Goal: Transaction & Acquisition: Book appointment/travel/reservation

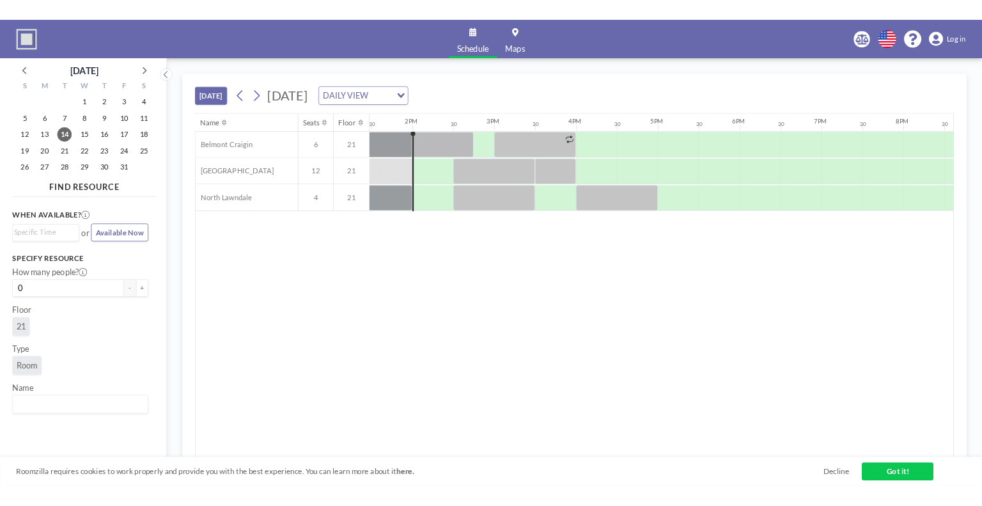
scroll to position [0, 1382]
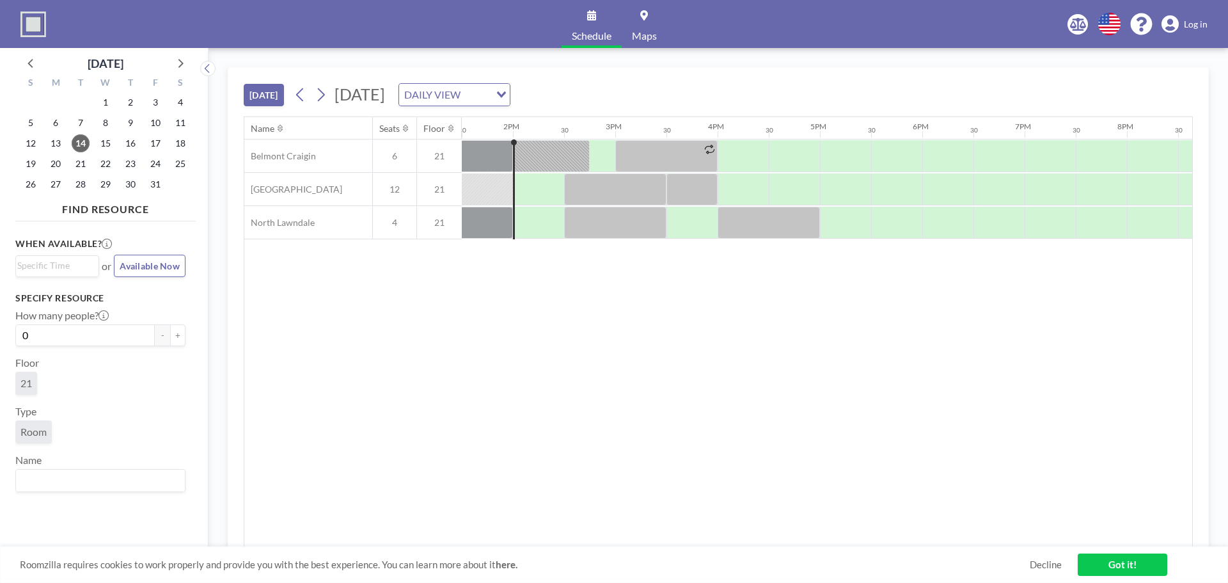
click at [481, 335] on div "Name Seats Floor 12AM 30 1AM 30 2AM 30 3AM 30 4AM 30 5AM 30 6AM 30 7AM 30 8AM 3…" at bounding box center [718, 332] width 948 height 430
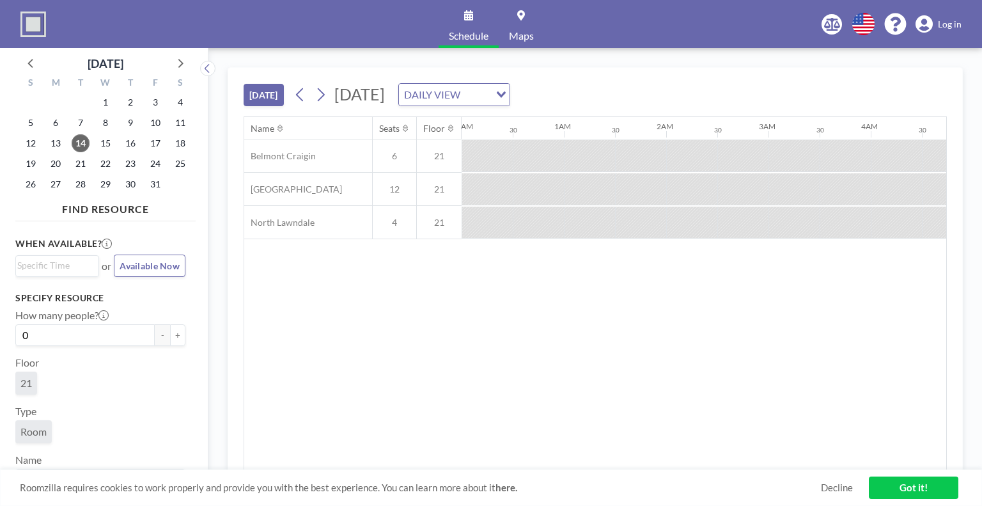
scroll to position [0, 1382]
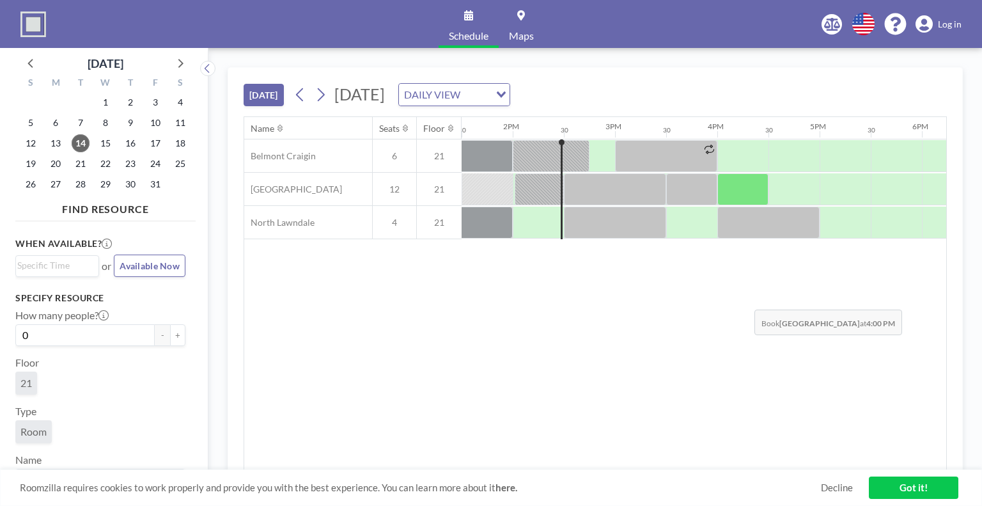
click at [745, 299] on div "Name Seats Floor 12AM 30 1AM 30 2AM 30 3AM 30 4AM 30 5AM 30 6AM 30 7AM 30 8AM 3…" at bounding box center [595, 293] width 702 height 353
drag, startPoint x: 656, startPoint y: 10, endPoint x: 443, endPoint y: 409, distance: 452.2
click at [443, 409] on div "Name Seats Floor 12AM 30 1AM 30 2AM 30 3AM 30 4AM 30 5AM 30 6AM 30 7AM 30 8AM 3…" at bounding box center [595, 293] width 702 height 353
click at [548, 428] on div "Name Seats Floor 12AM 30 1AM 30 2AM 30 3AM 30 4AM 30 5AM 30 6AM 30 7AM 30 8AM 3…" at bounding box center [595, 293] width 702 height 353
click at [546, 409] on div "Name Seats Floor 12AM 30 1AM 30 2AM 30 3AM 30 4AM 30 5AM 30 6AM 30 7AM 30 8AM 3…" at bounding box center [595, 293] width 702 height 353
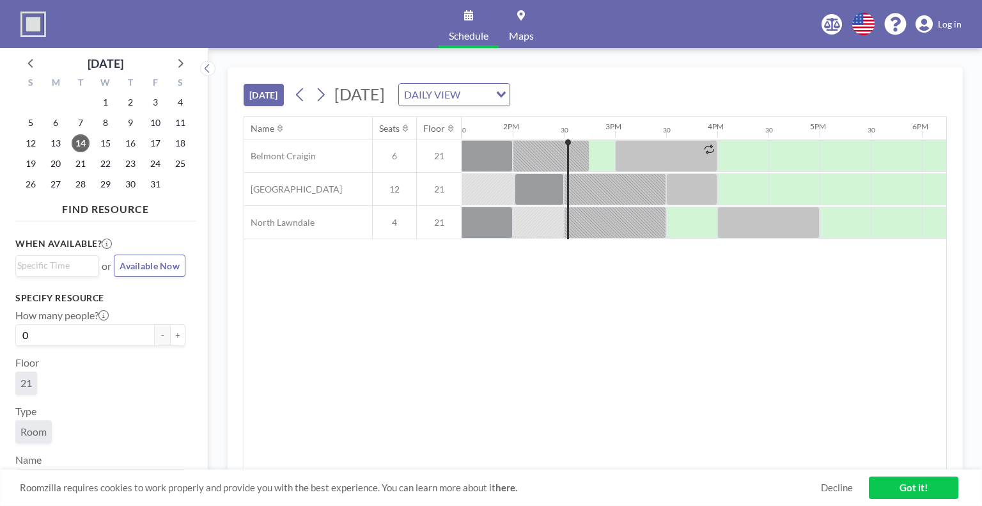
click at [715, 84] on div "TODAY Tuesday, October 14, 2025 DAILY VIEW Loading..." at bounding box center [596, 92] width 704 height 49
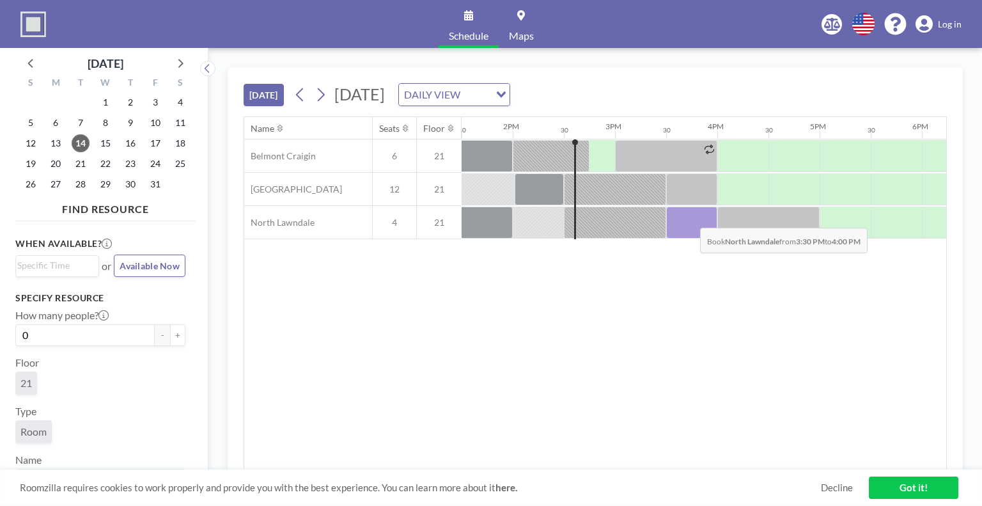
click at [690, 217] on div at bounding box center [692, 223] width 51 height 32
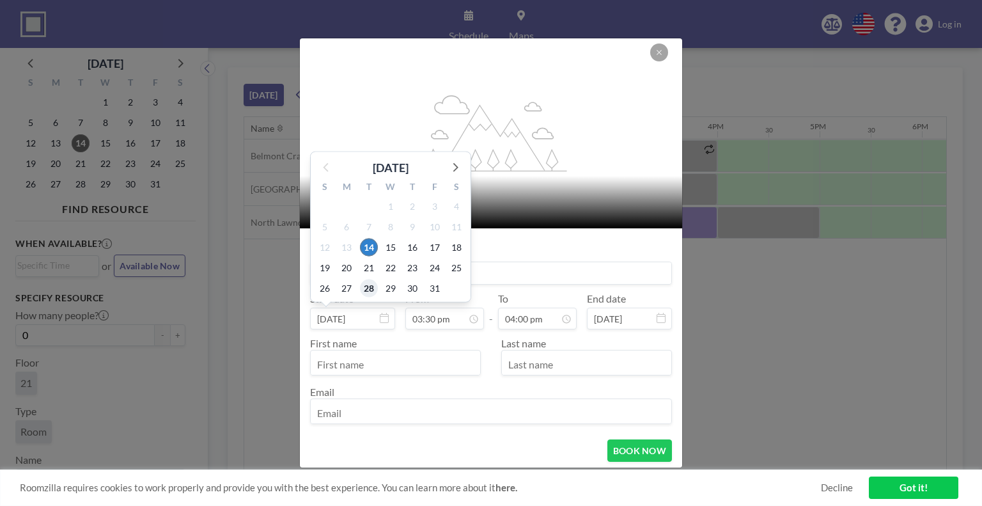
click at [368, 279] on span "28" at bounding box center [369, 288] width 18 height 18
type input "Oct 28, 2025"
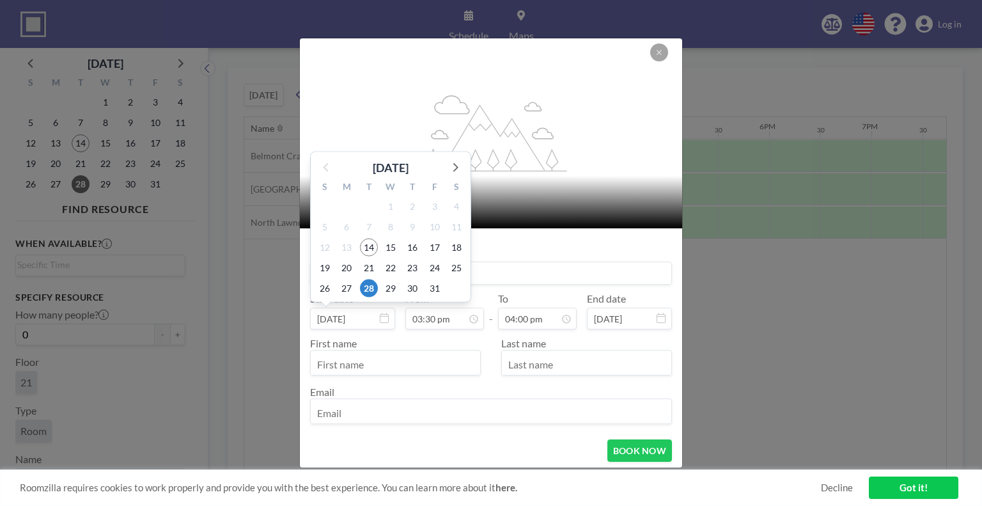
scroll to position [0, 1535]
click at [358, 317] on input "Oct 28, 2025" at bounding box center [352, 319] width 85 height 22
click at [370, 253] on span "14" at bounding box center [369, 247] width 18 height 18
type input "Oct 14, 2025"
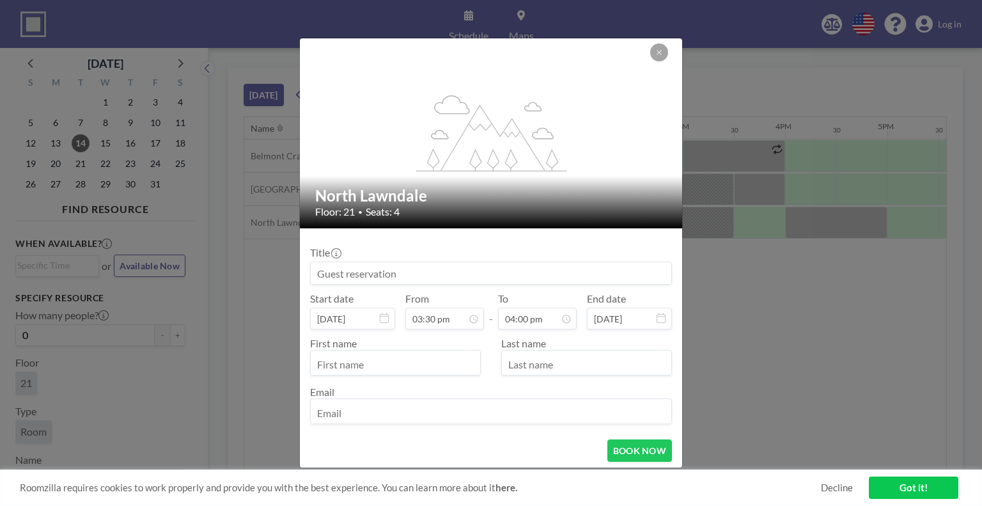
click at [364, 265] on input at bounding box center [491, 273] width 361 height 22
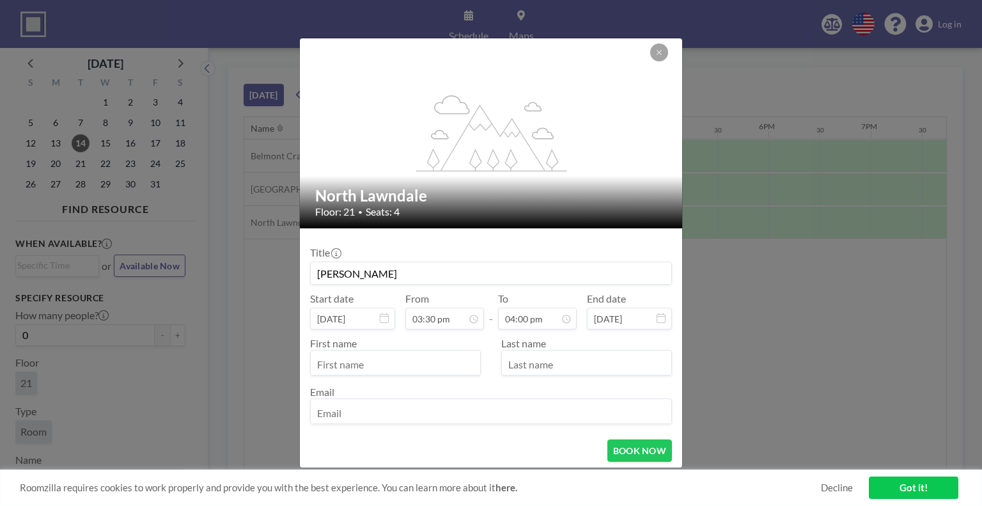
scroll to position [729, 0]
type input "Aubrey"
click at [399, 371] on input "text" at bounding box center [396, 364] width 170 height 22
type input "aubrey"
type input "richards"
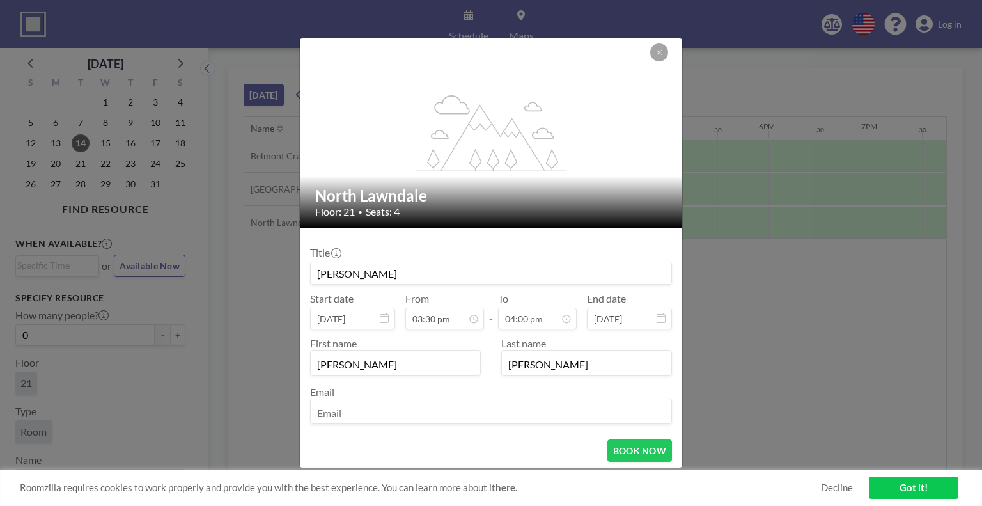
click at [393, 413] on input "email" at bounding box center [491, 413] width 361 height 22
type input "arichards@bottomline.org"
click at [618, 446] on button "BOOK NOW" at bounding box center [640, 450] width 65 height 22
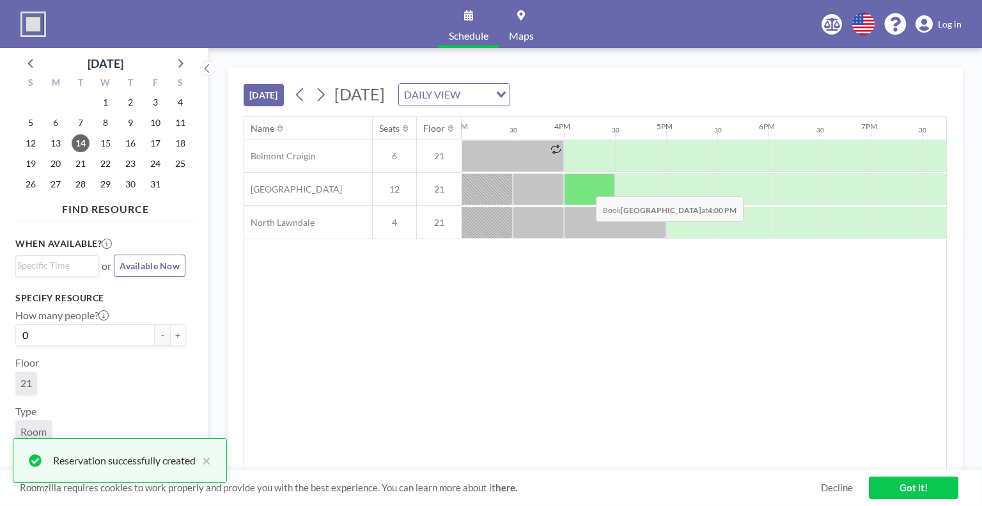
click at [586, 186] on div at bounding box center [589, 189] width 51 height 32
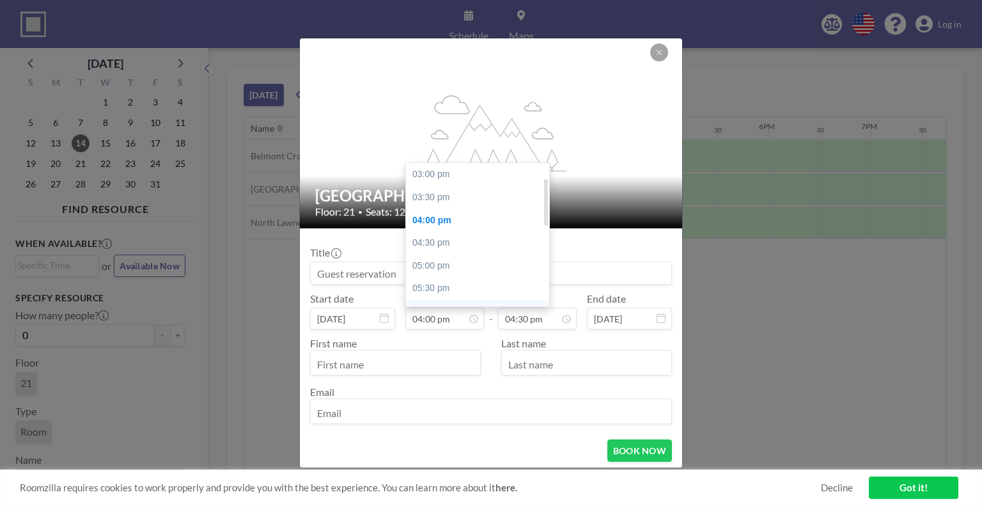
scroll to position [45, 0]
click at [425, 271] on div "06:00 pm" at bounding box center [481, 266] width 150 height 23
type input "06:00 pm"
type input "06:30 pm"
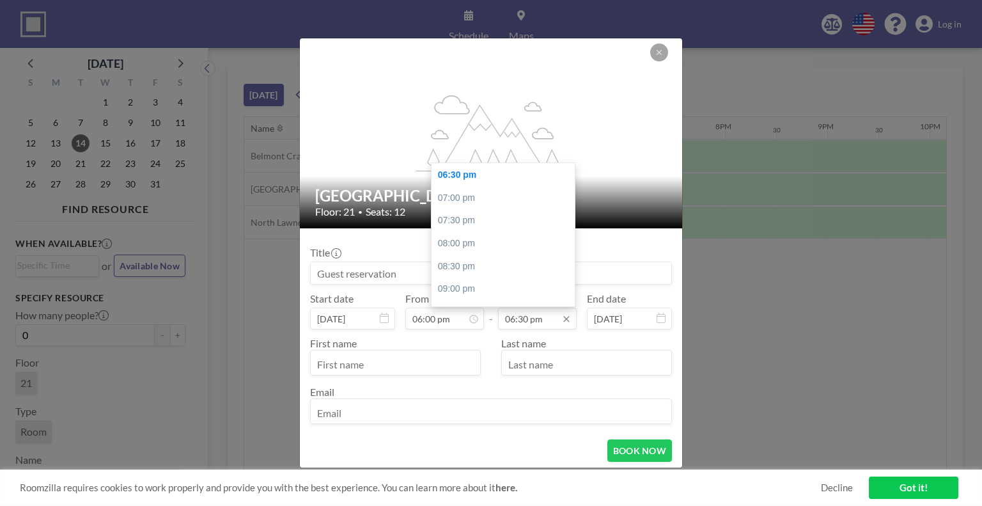
scroll to position [0, 1791]
click at [528, 315] on input "06:30 pm" at bounding box center [537, 319] width 79 height 22
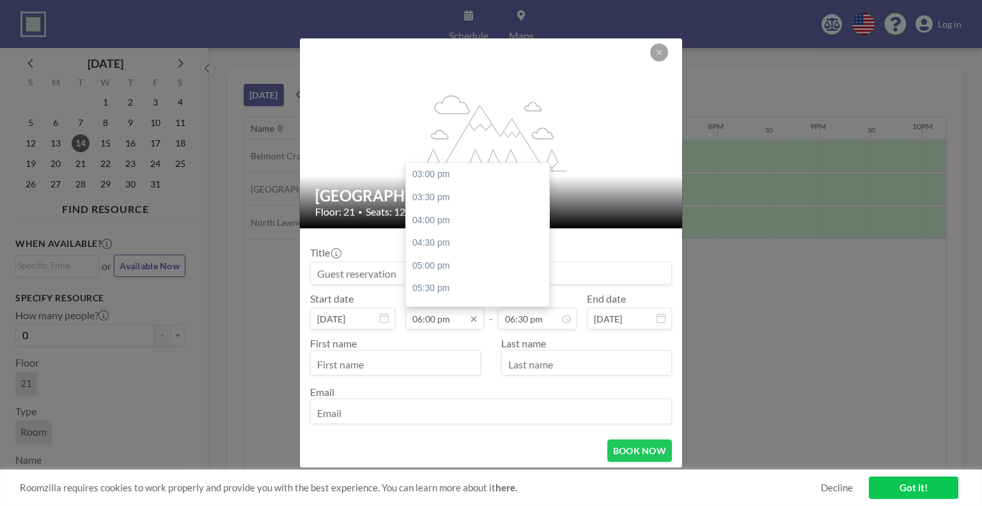
scroll to position [137, 0]
click at [431, 318] on input "06:00 pm" at bounding box center [445, 319] width 79 height 22
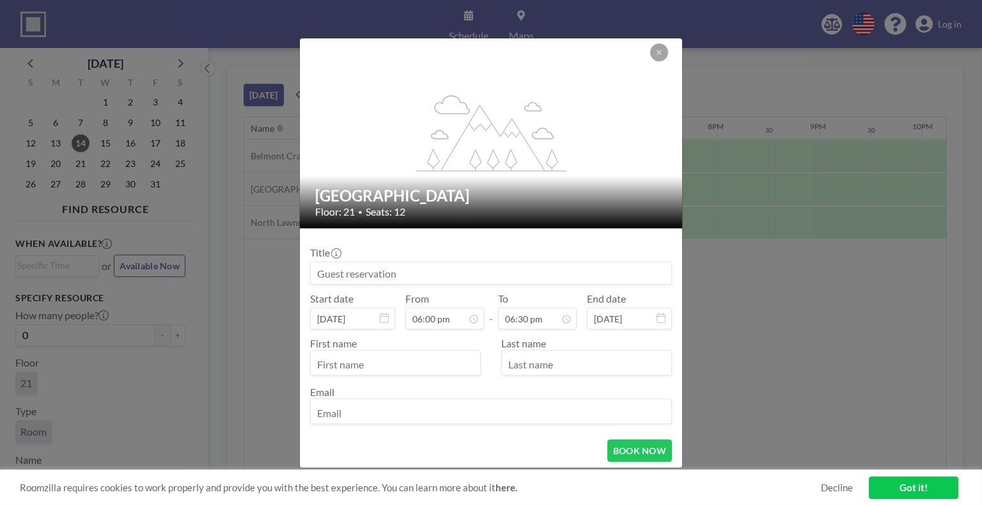
scroll to position [842, 0]
click at [658, 54] on icon at bounding box center [660, 53] width 8 height 8
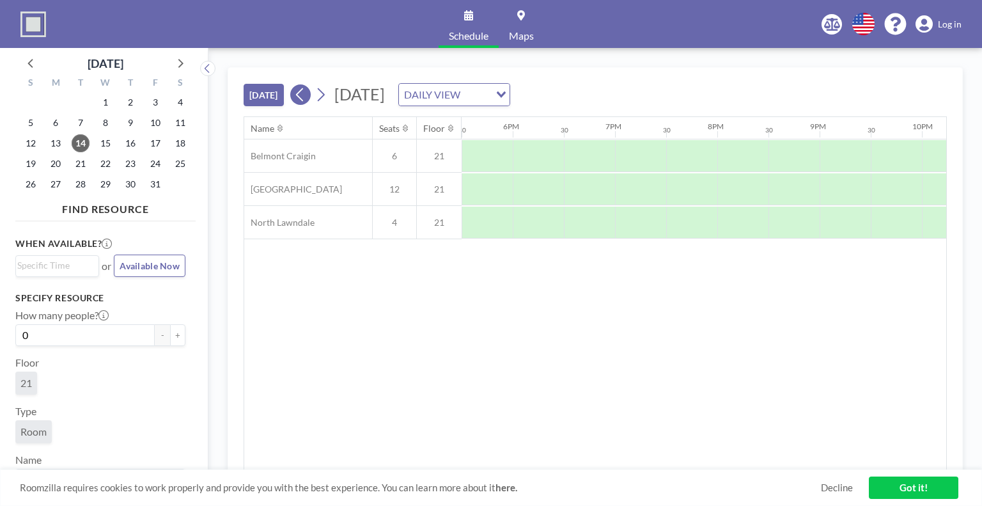
click at [306, 92] on icon at bounding box center [300, 94] width 12 height 19
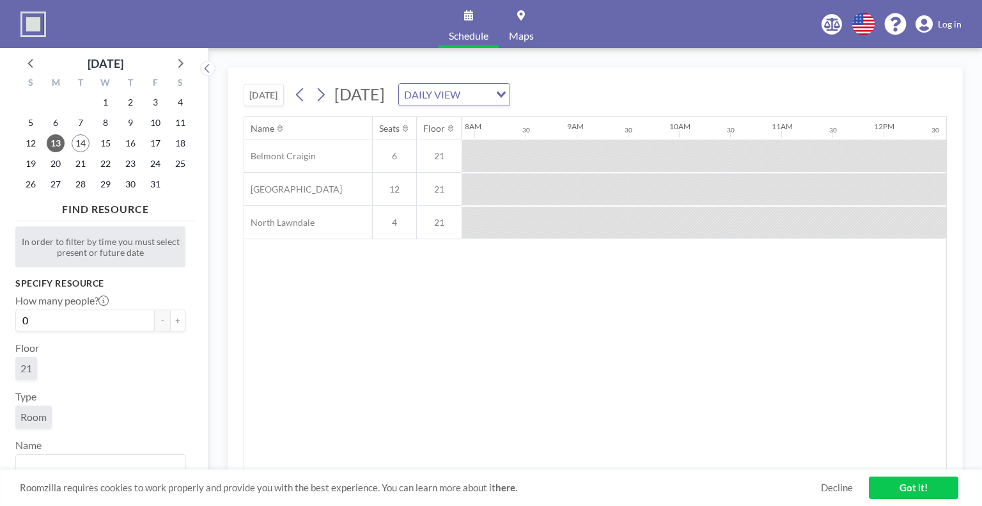
scroll to position [0, 819]
click at [329, 99] on button at bounding box center [321, 94] width 20 height 20
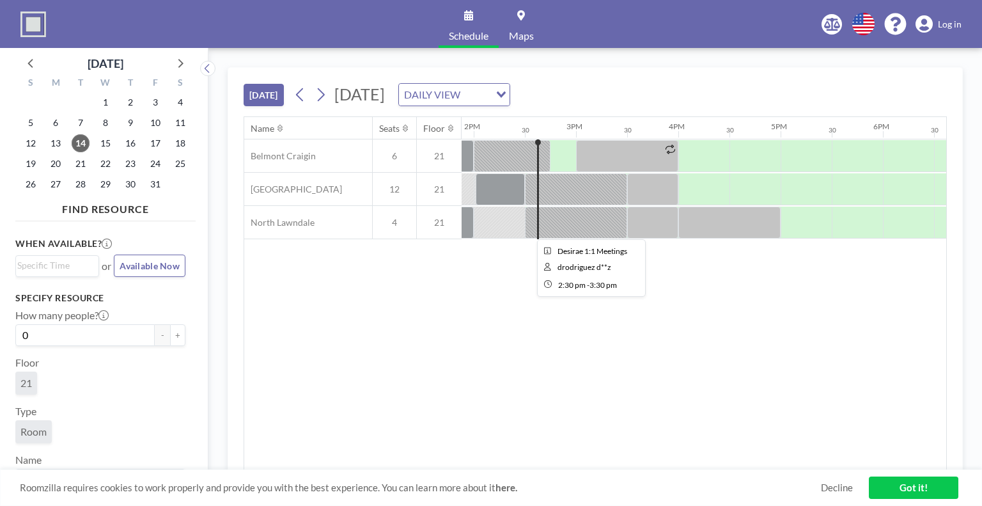
scroll to position [0, 1433]
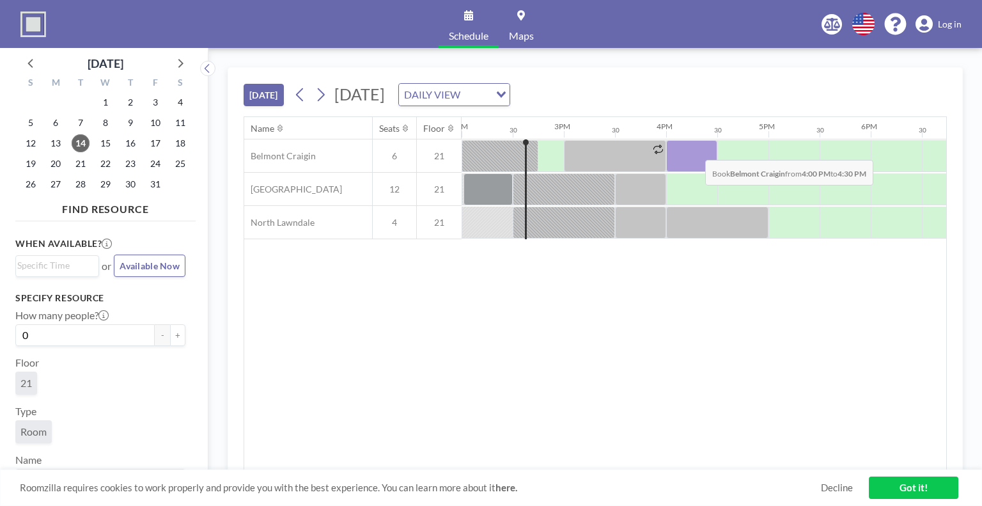
click at [695, 150] on div at bounding box center [692, 156] width 51 height 32
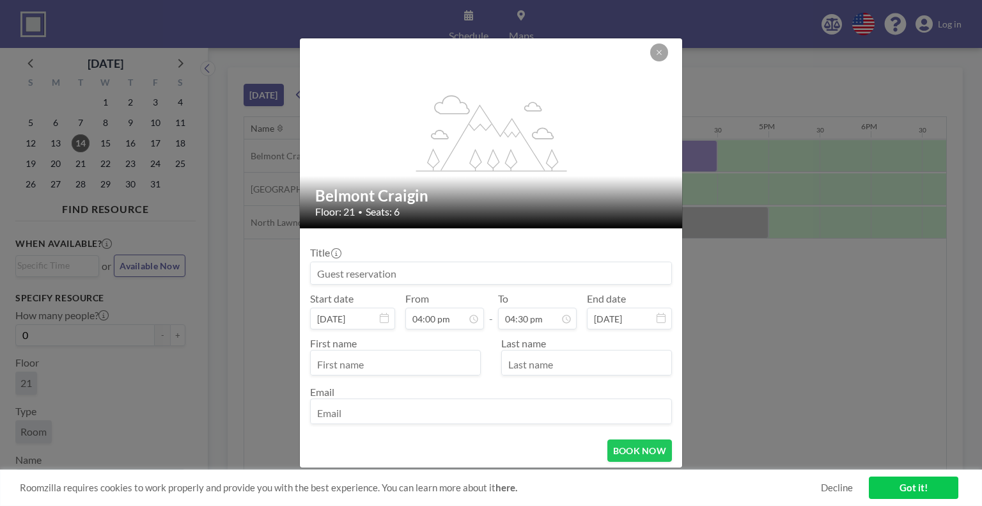
click at [406, 360] on input "text" at bounding box center [396, 364] width 170 height 22
type input "aubrey"
type input "richards"
type input "arichards@bottomline.org"
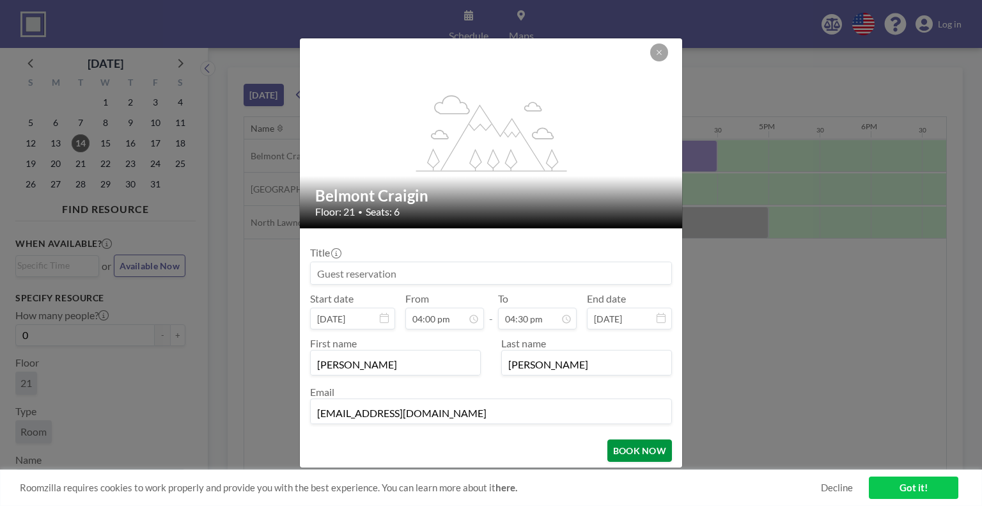
click at [643, 443] on button "BOOK NOW" at bounding box center [640, 450] width 65 height 22
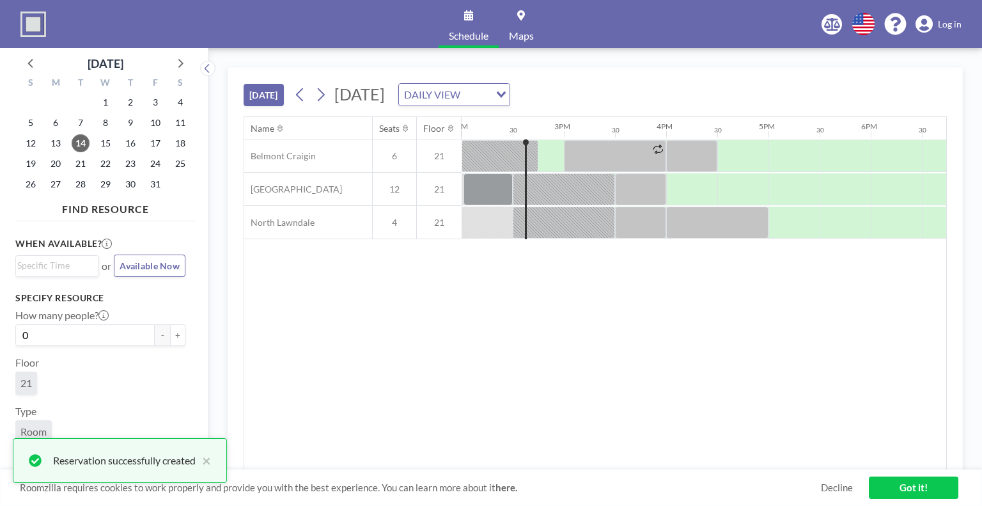
click at [566, 366] on div "Name Seats Floor 12AM 30 1AM 30 2AM 30 3AM 30 4AM 30 5AM 30 6AM 30 7AM 30 8AM 3…" at bounding box center [595, 293] width 702 height 353
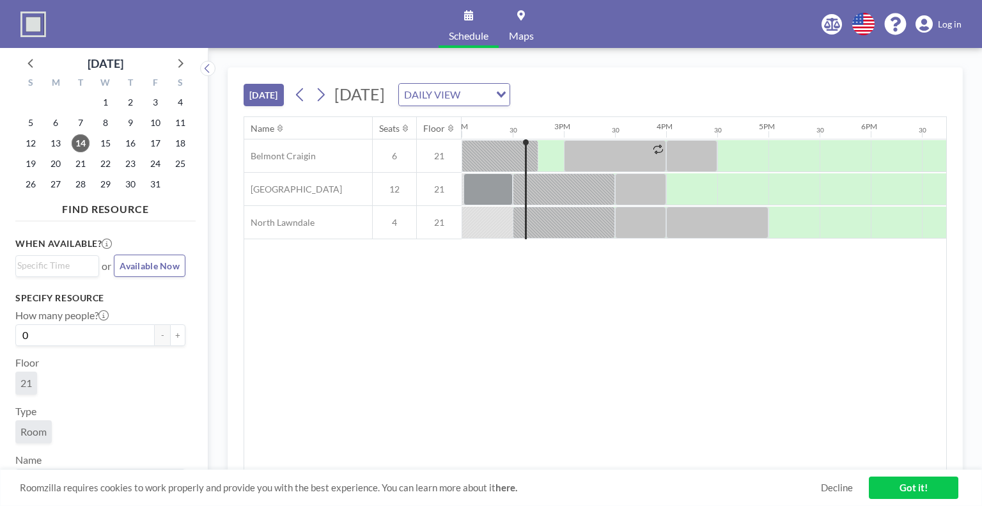
click at [566, 366] on div "Name Seats Floor 12AM 30 1AM 30 2AM 30 3AM 30 4AM 30 5AM 30 6AM 30 7AM 30 8AM 3…" at bounding box center [595, 293] width 702 height 353
click at [435, 340] on div "Name Seats Floor 12AM 30 1AM 30 2AM 30 3AM 30 4AM 30 5AM 30 6AM 30 7AM 30 8AM 3…" at bounding box center [595, 293] width 702 height 353
click at [622, 328] on div "Name Seats Floor 12AM 30 1AM 30 2AM 30 3AM 30 4AM 30 5AM 30 6AM 30 7AM 30 8AM 3…" at bounding box center [595, 293] width 702 height 353
click at [461, 301] on div "Name Seats Floor 12AM 30 1AM 30 2AM 30 3AM 30 4AM 30 5AM 30 6AM 30 7AM 30 8AM 3…" at bounding box center [595, 293] width 702 height 353
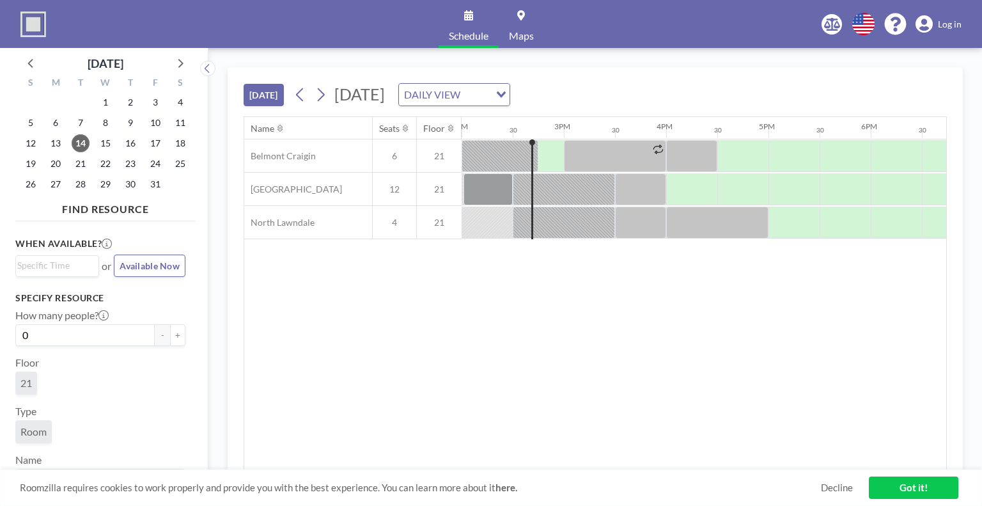
click at [489, 351] on div "Name Seats Floor 12AM 30 1AM 30 2AM 30 3AM 30 4AM 30 5AM 30 6AM 30 7AM 30 8AM 3…" at bounding box center [595, 293] width 702 height 353
click at [677, 43] on div "Schedule Maps English Polski 日本語 Española Log in" at bounding box center [491, 24] width 982 height 48
click at [689, 375] on div "Name Seats Floor 12AM 30 1AM 30 2AM 30 3AM 30 4AM 30 5AM 30 6AM 30 7AM 30 8AM 3…" at bounding box center [595, 293] width 702 height 353
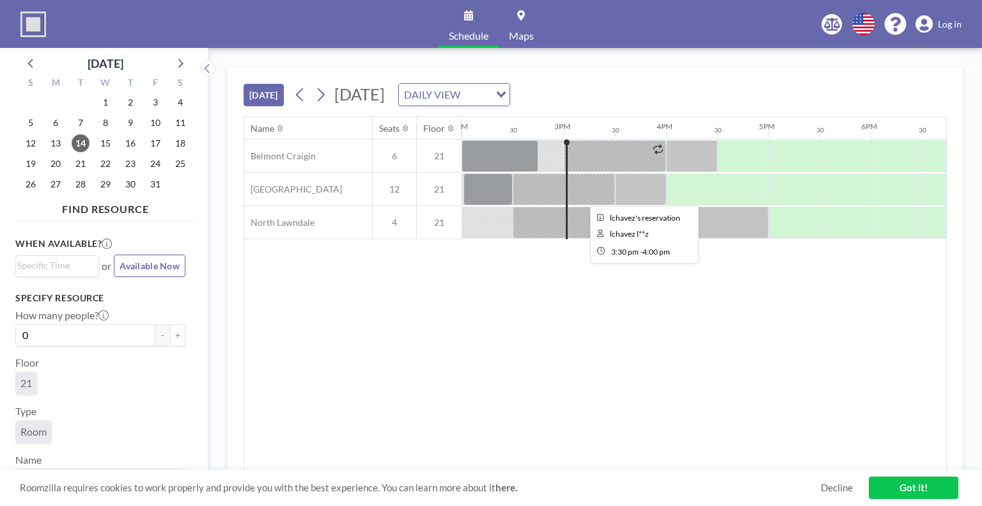
drag, startPoint x: 710, startPoint y: 310, endPoint x: 596, endPoint y: 186, distance: 168.4
click at [596, 186] on div "Name Seats Floor 12AM 30 1AM 30 2AM 30 3AM 30 4AM 30 5AM 30 6AM 30 7AM 30 8AM 3…" at bounding box center [595, 293] width 702 height 353
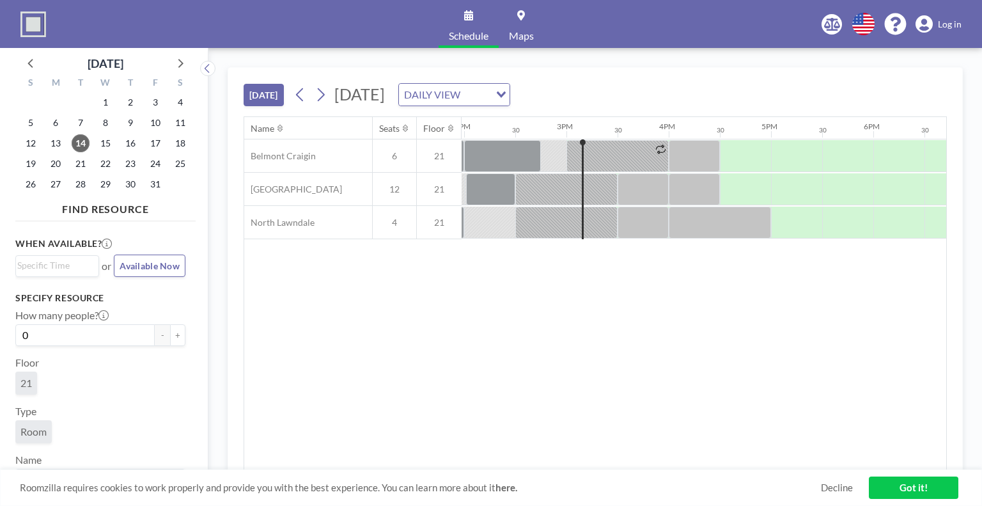
scroll to position [0, 1433]
click at [388, 332] on div "Name Seats Floor 12AM 30 1AM 30 2AM 30 3AM 30 4AM 30 5AM 30 6AM 30 7AM 30 8AM 3…" at bounding box center [595, 293] width 702 height 353
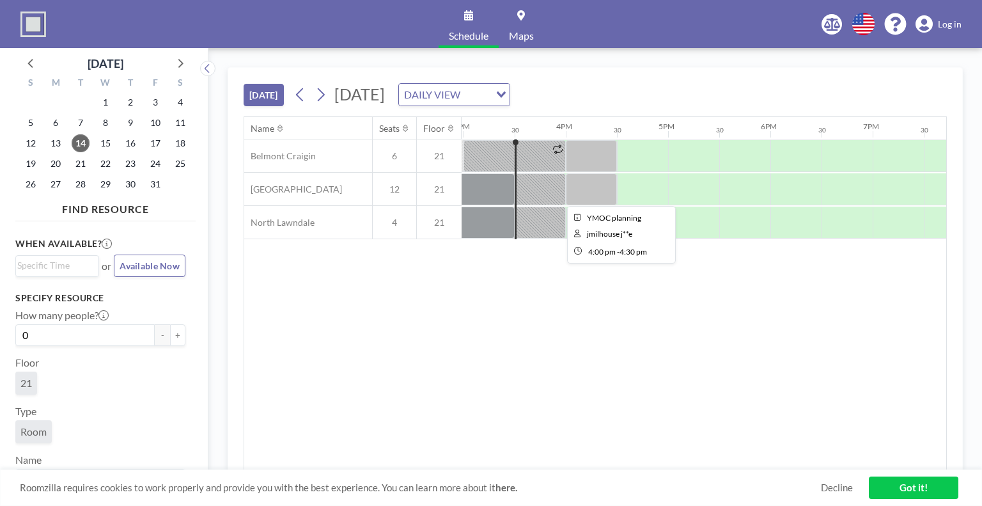
scroll to position [0, 1535]
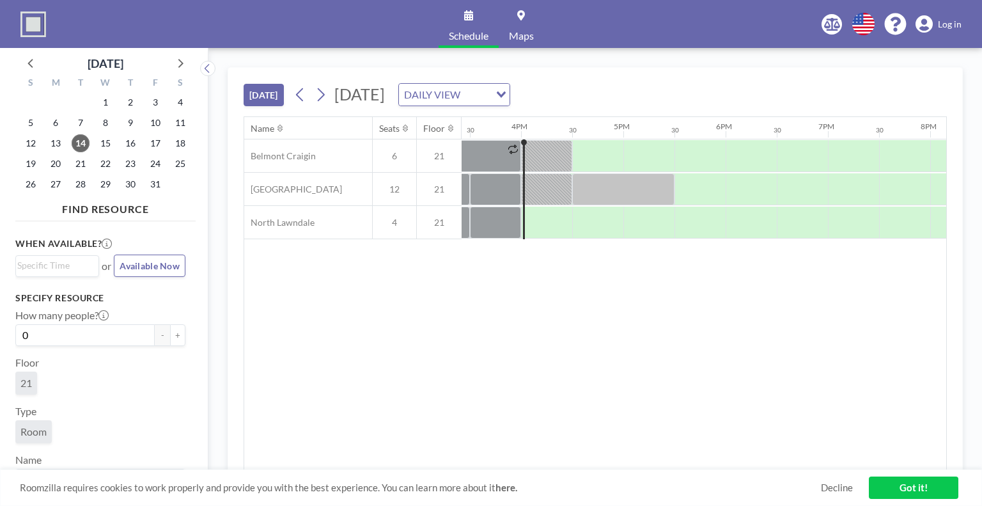
scroll to position [0, 1586]
